Goal: Check status: Check status

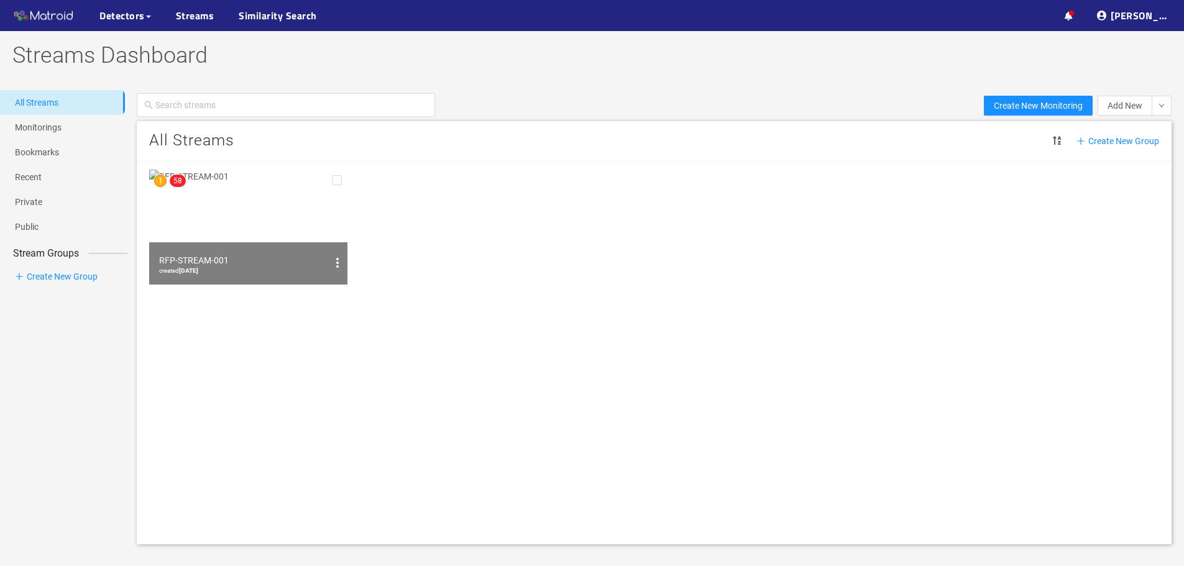
click at [321, 218] on img at bounding box center [248, 227] width 198 height 115
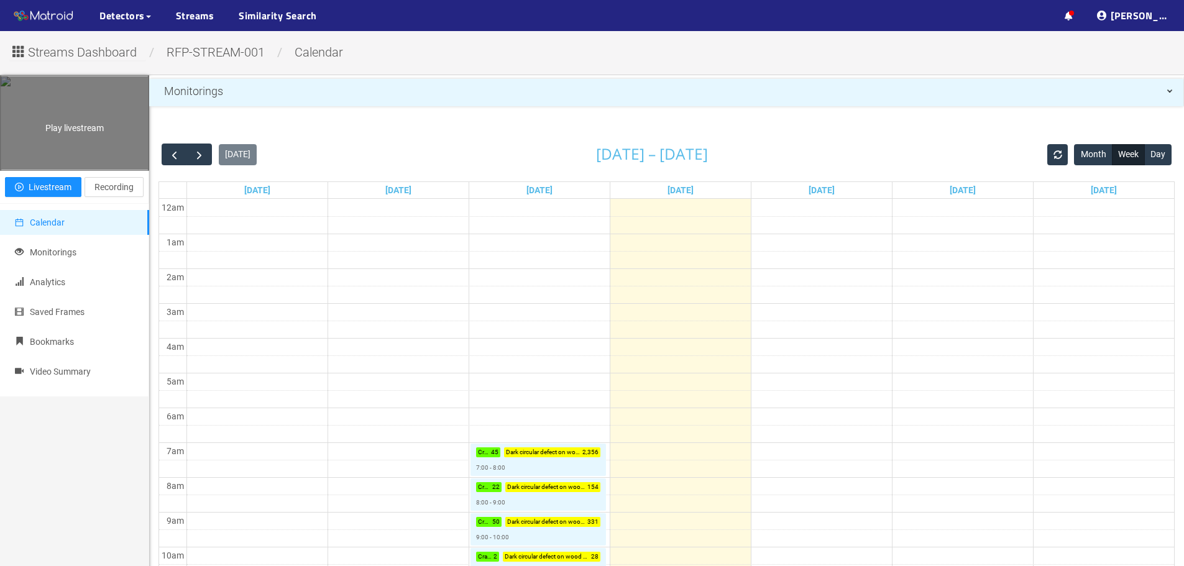
click at [122, 129] on div "Play livestream" at bounding box center [75, 122] width 148 height 93
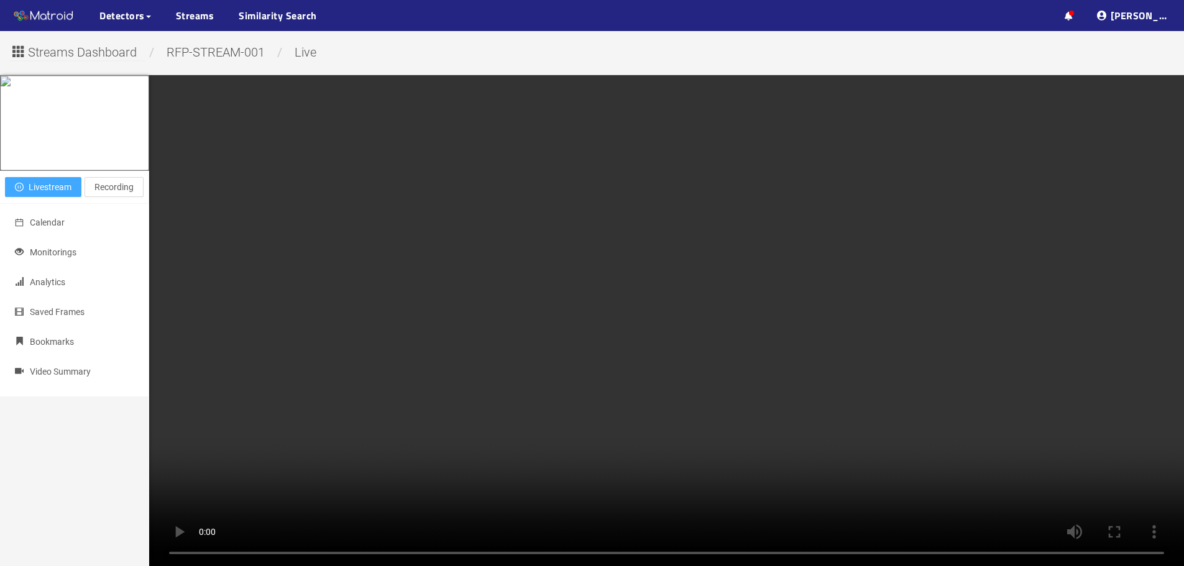
click at [63, 194] on span "Livestream" at bounding box center [50, 187] width 43 height 14
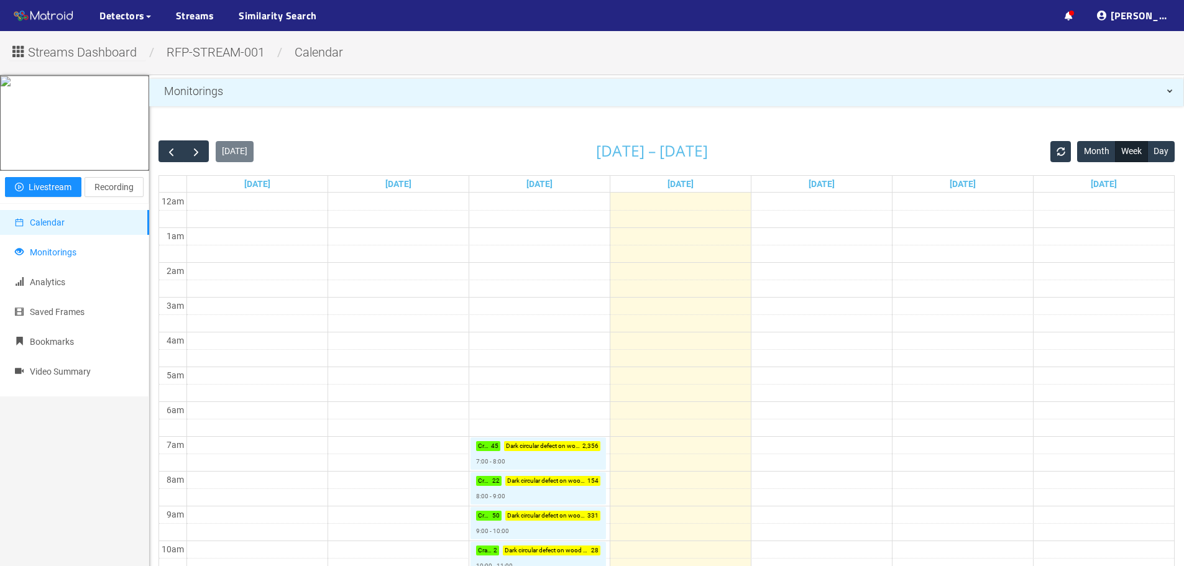
click at [88, 265] on li "Monitorings" at bounding box center [74, 252] width 149 height 25
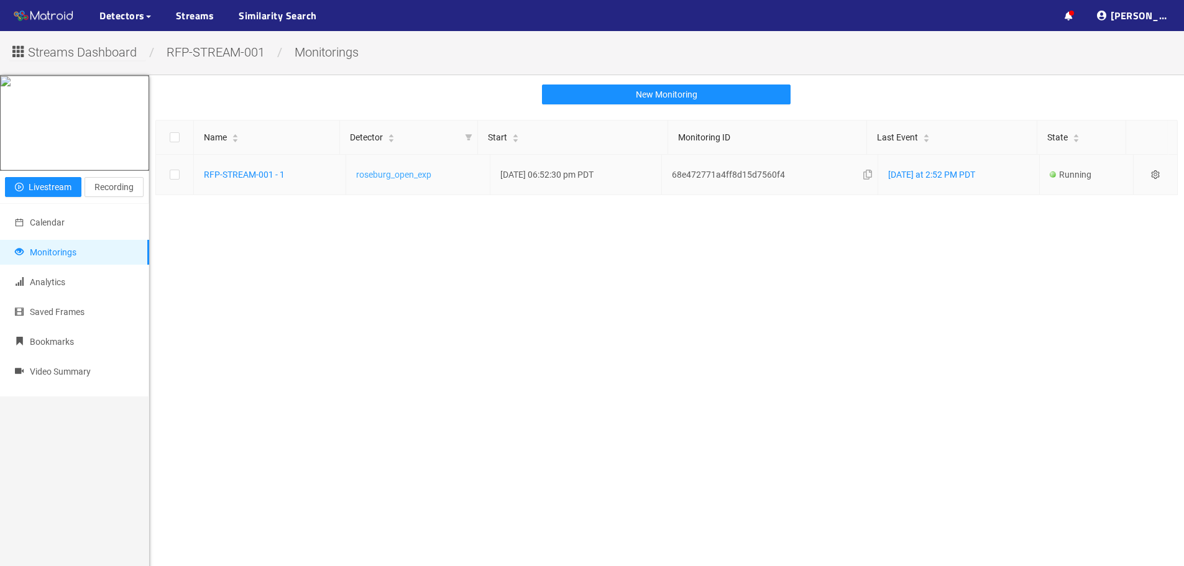
click at [408, 177] on link "roseburg_open_exp" at bounding box center [393, 175] width 75 height 10
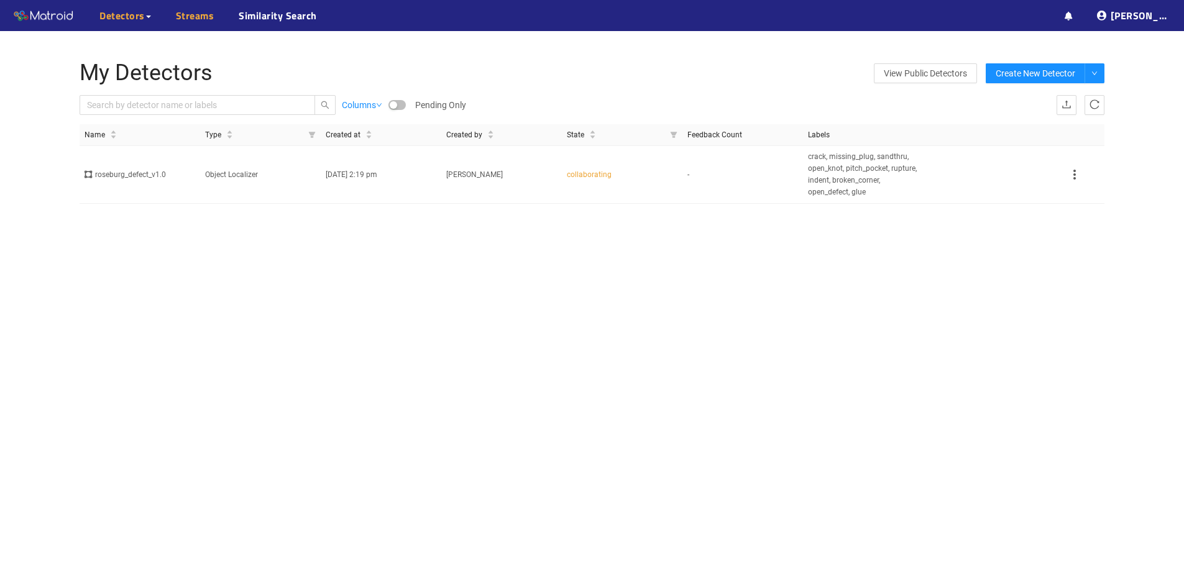
click at [189, 18] on link "Streams" at bounding box center [195, 15] width 39 height 15
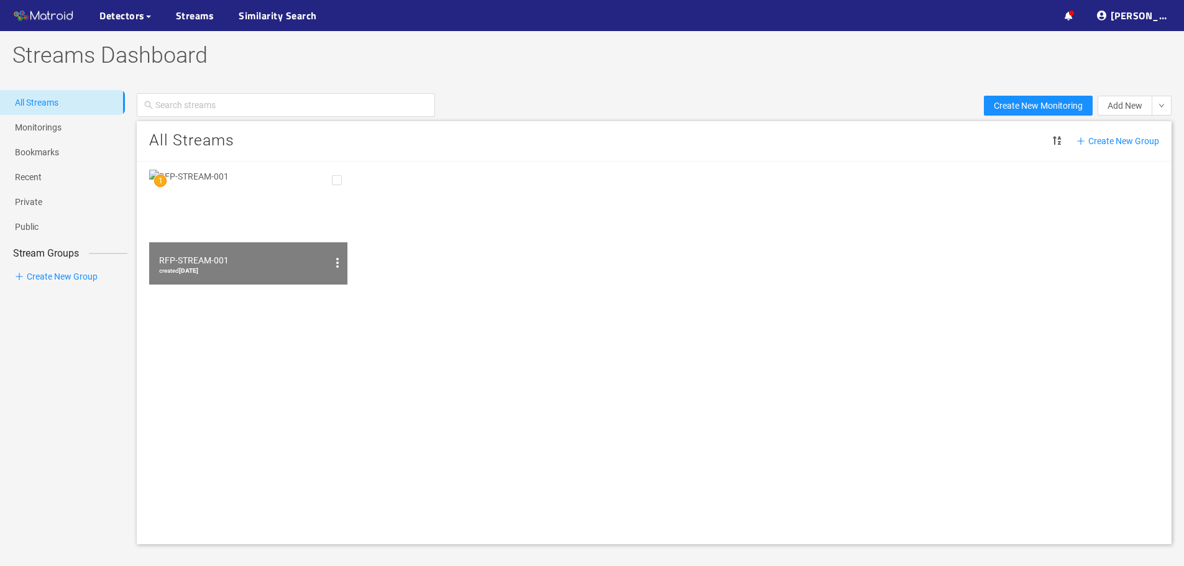
click at [219, 211] on img at bounding box center [248, 227] width 198 height 115
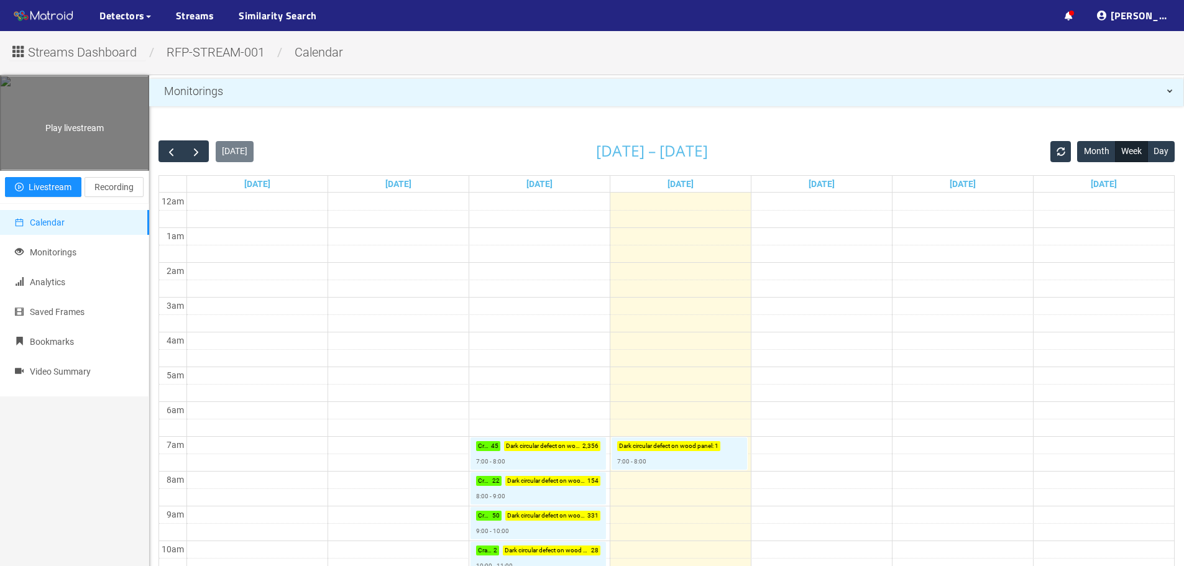
click at [71, 146] on div "Play livestream" at bounding box center [75, 122] width 148 height 93
